Goal: Browse casually

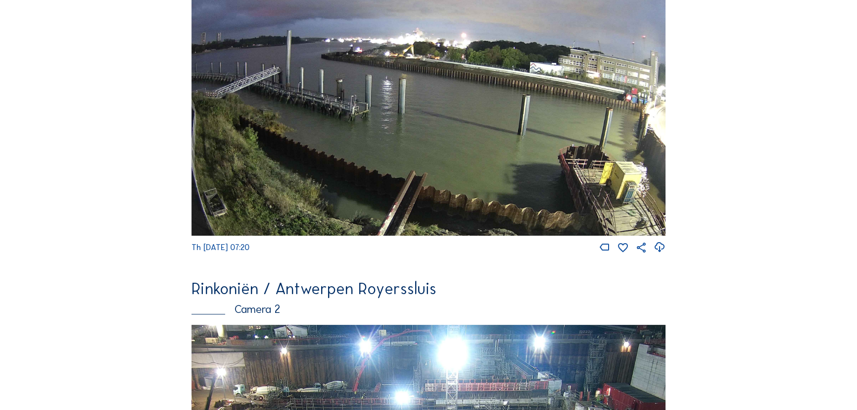
scroll to position [90, 0]
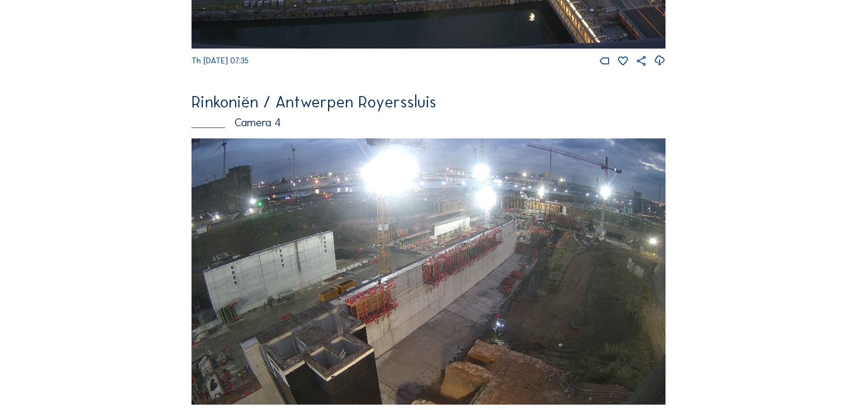
scroll to position [1529, 0]
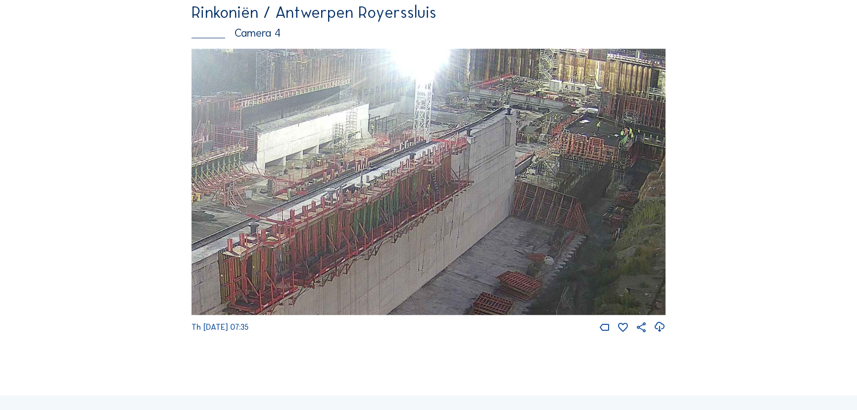
drag, startPoint x: 540, startPoint y: 153, endPoint x: 471, endPoint y: 187, distance: 77.2
click at [471, 187] on img at bounding box center [428, 181] width 474 height 267
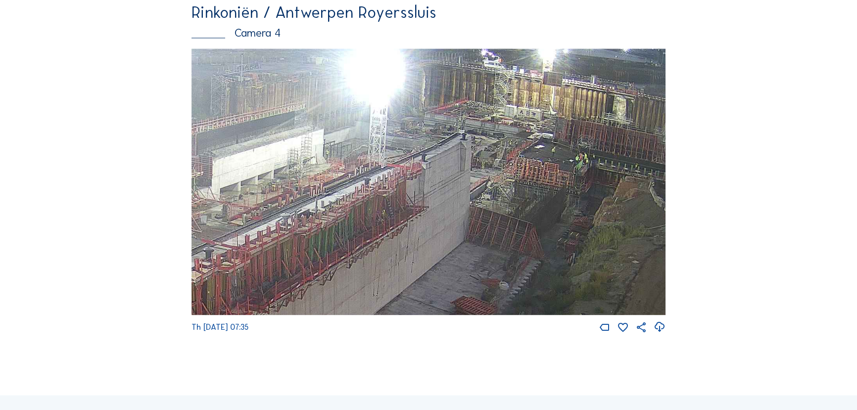
drag, startPoint x: 542, startPoint y: 232, endPoint x: 497, endPoint y: 257, distance: 51.9
click at [497, 257] on img at bounding box center [428, 181] width 474 height 267
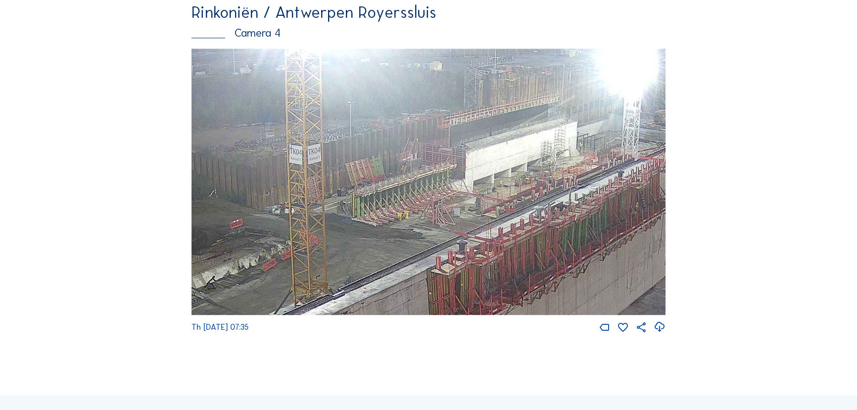
drag, startPoint x: 352, startPoint y: 222, endPoint x: 606, endPoint y: 213, distance: 254.0
click at [606, 213] on img at bounding box center [428, 181] width 474 height 267
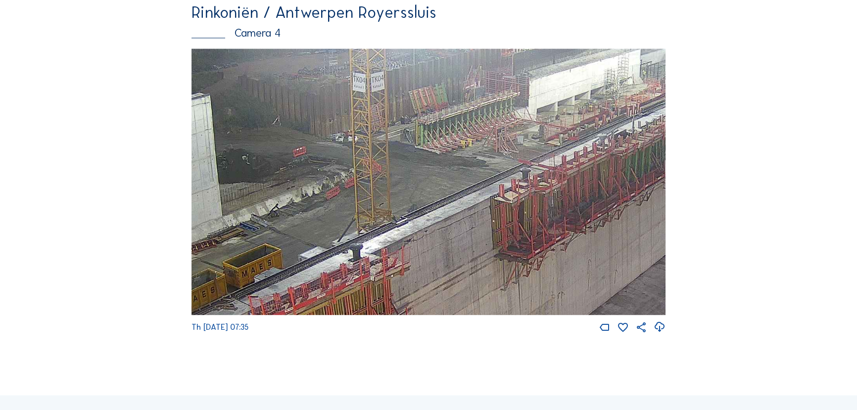
drag, startPoint x: 413, startPoint y: 312, endPoint x: 475, endPoint y: 241, distance: 94.3
click at [475, 241] on img at bounding box center [428, 181] width 474 height 267
